Goal: Information Seeking & Learning: Check status

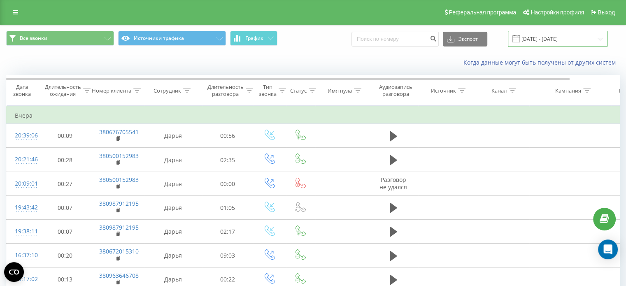
click at [552, 37] on input "[DATE] - [DATE]" at bounding box center [558, 39] width 100 height 16
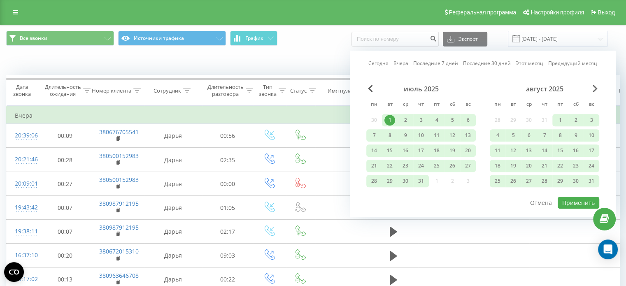
click at [390, 119] on font "1" at bounding box center [390, 119] width 3 height 7
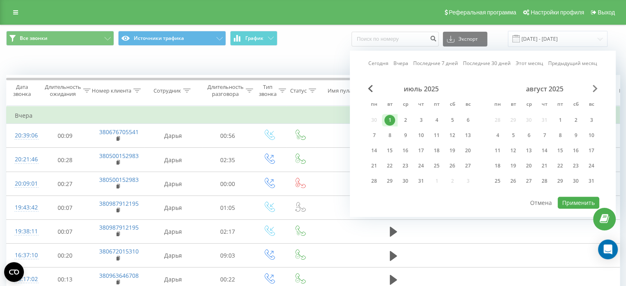
click at [593, 88] on span "В следующем месяце" at bounding box center [595, 88] width 5 height 7
click at [576, 149] on font "20" at bounding box center [576, 150] width 6 height 7
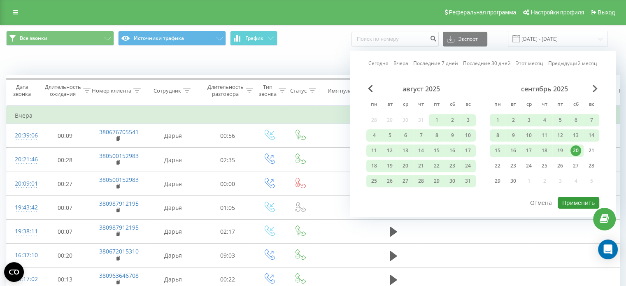
click at [569, 203] on font "Применить" at bounding box center [578, 203] width 33 height 8
type input "[DATE] - [DATE]"
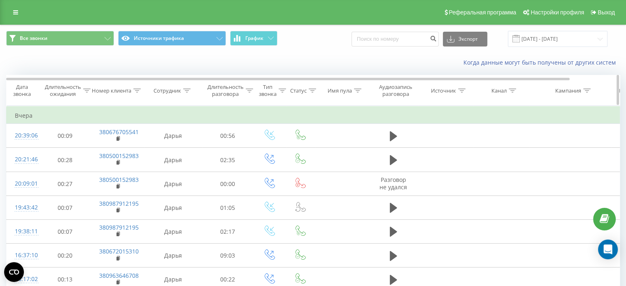
click at [137, 90] on icon at bounding box center [137, 90] width 7 height 4
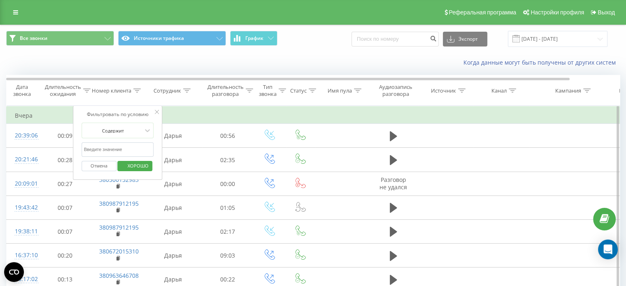
click at [124, 146] on input "text" at bounding box center [117, 149] width 72 height 14
paste input "380953868865"
type input "380953868865"
click at [135, 164] on font "ХОРОШО" at bounding box center [138, 166] width 21 height 6
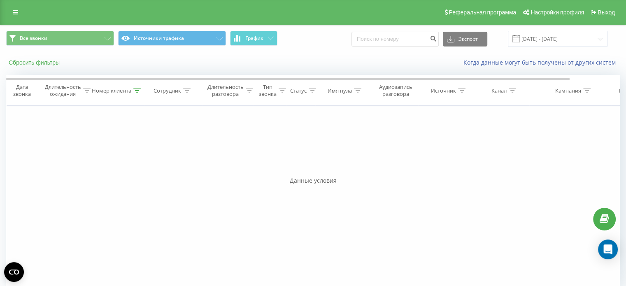
click at [58, 61] on font "Сбросить фильтры" at bounding box center [34, 62] width 51 height 7
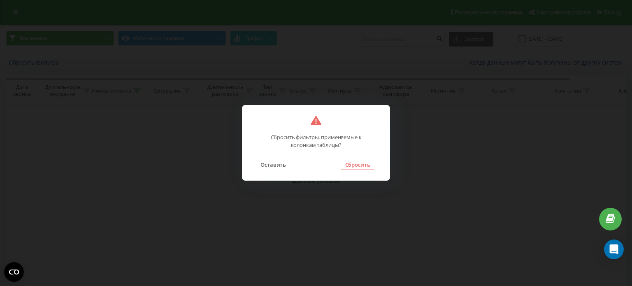
click at [359, 165] on font "Сбросить" at bounding box center [357, 164] width 25 height 7
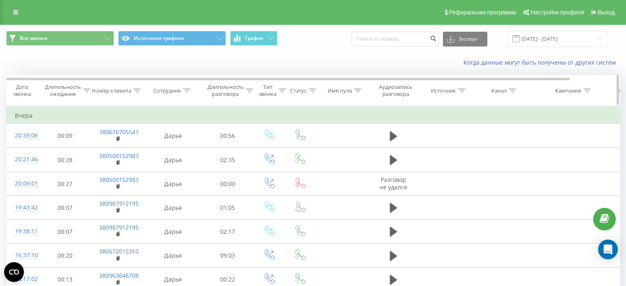
click at [136, 88] on icon at bounding box center [137, 90] width 7 height 4
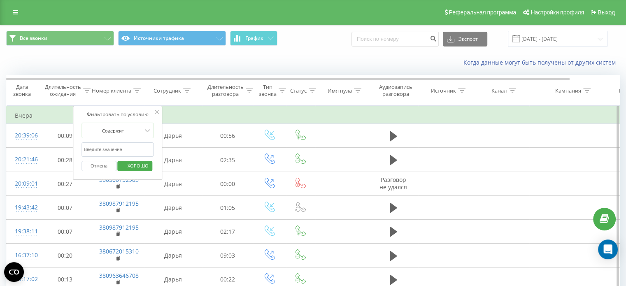
click at [143, 149] on input "text" at bounding box center [117, 149] width 72 height 14
paste input "380953868865"
drag, startPoint x: 143, startPoint y: 148, endPoint x: 144, endPoint y: 175, distance: 26.4
click at [144, 173] on form "Содержит 380953868865 Отмена ХОРОШО" at bounding box center [117, 149] width 72 height 53
type input "380953868865"
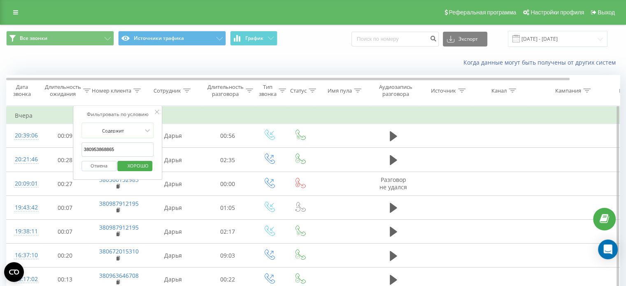
click at [142, 165] on font "ХОРОШО" at bounding box center [138, 166] width 21 height 6
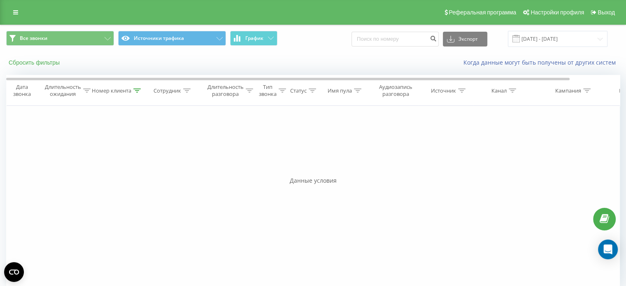
click at [42, 63] on font "Сбросить фильтры" at bounding box center [34, 62] width 51 height 7
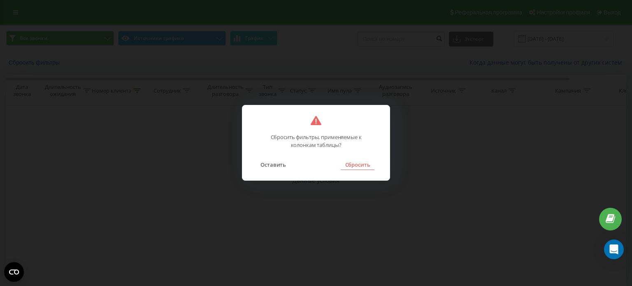
click at [356, 164] on font "Сбросить" at bounding box center [357, 164] width 25 height 7
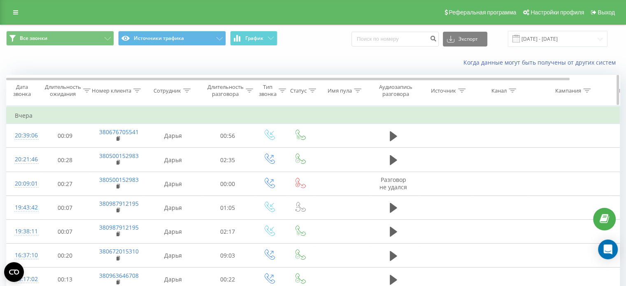
click at [138, 89] on icon at bounding box center [136, 90] width 7 height 4
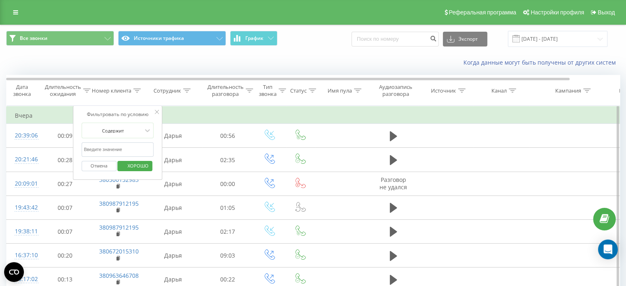
drag, startPoint x: 130, startPoint y: 151, endPoint x: 135, endPoint y: 151, distance: 4.9
click at [130, 151] on input "text" at bounding box center [117, 149] width 72 height 14
paste input "380956362495"
type input "380956362495"
click at [141, 165] on font "ХОРОШО" at bounding box center [138, 166] width 21 height 6
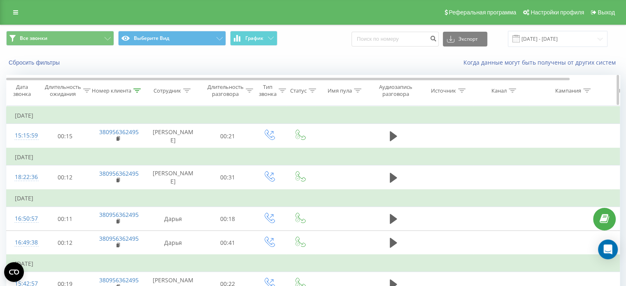
click at [134, 90] on icon at bounding box center [136, 90] width 7 height 4
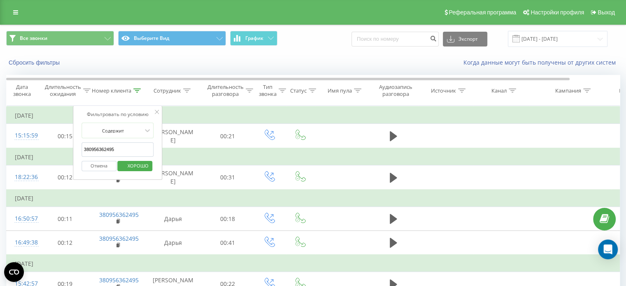
drag, startPoint x: 135, startPoint y: 150, endPoint x: 69, endPoint y: 149, distance: 66.3
click at [84, 149] on input "380956362495" at bounding box center [117, 149] width 72 height 14
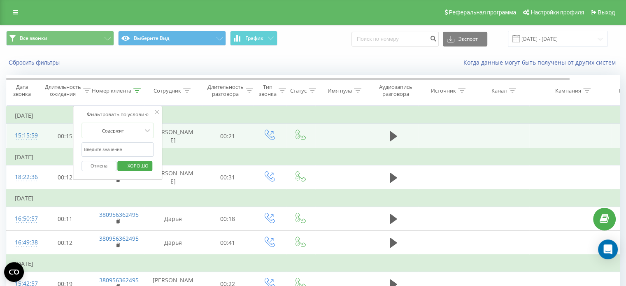
paste input "380639695170"
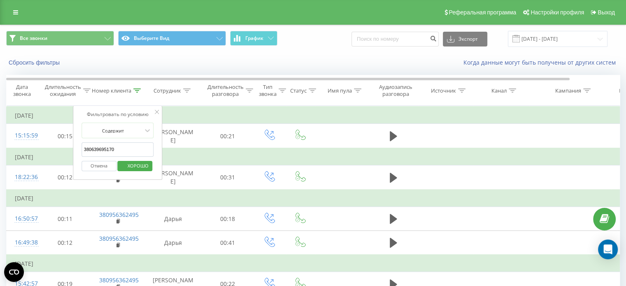
type input "380639695170"
click at [139, 167] on font "ХОРОШО" at bounding box center [138, 166] width 21 height 6
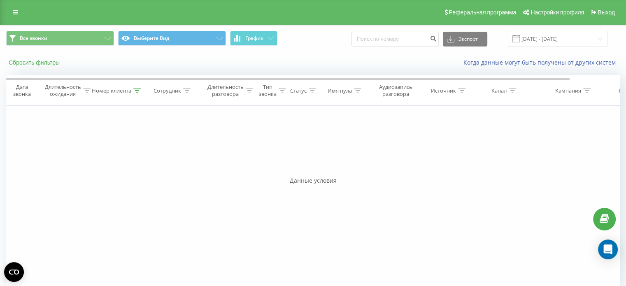
click at [28, 62] on font "Сбросить фильтры" at bounding box center [34, 62] width 51 height 7
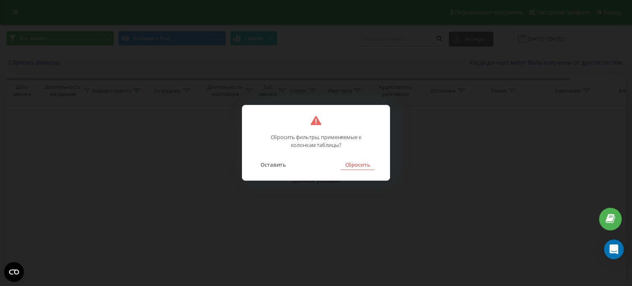
click at [355, 164] on font "Сбросить" at bounding box center [357, 164] width 25 height 7
